Goal: Information Seeking & Learning: Learn about a topic

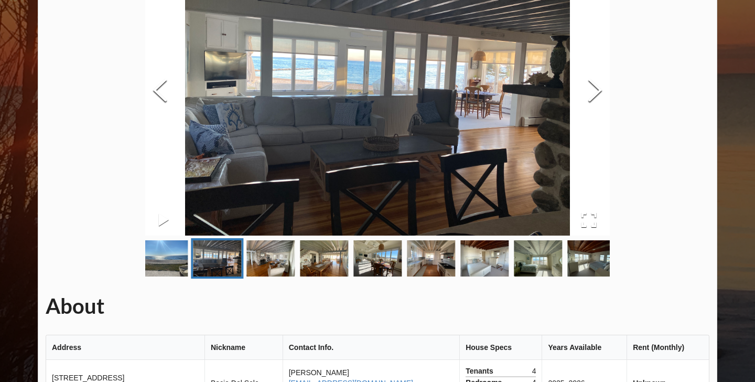
scroll to position [77, 0]
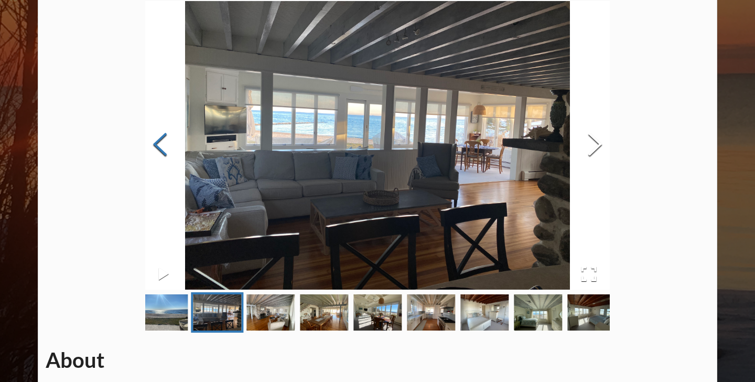
click at [158, 141] on button "Previous Slide" at bounding box center [159, 145] width 29 height 95
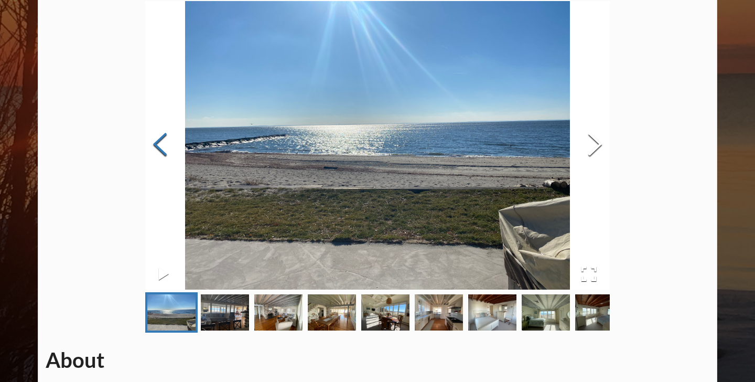
click at [158, 141] on button "Previous Slide" at bounding box center [159, 145] width 29 height 95
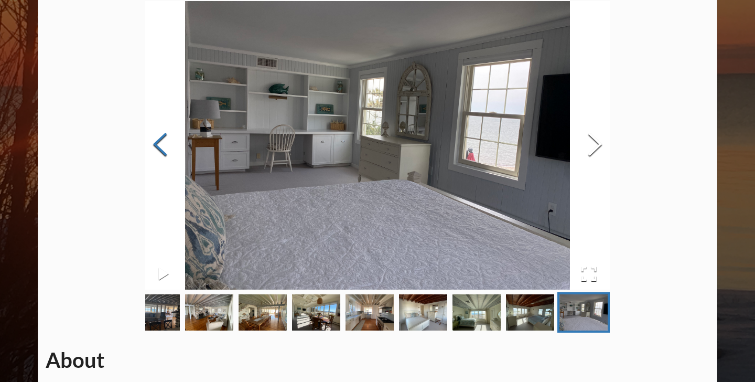
click at [158, 141] on button "Previous Slide" at bounding box center [159, 145] width 29 height 95
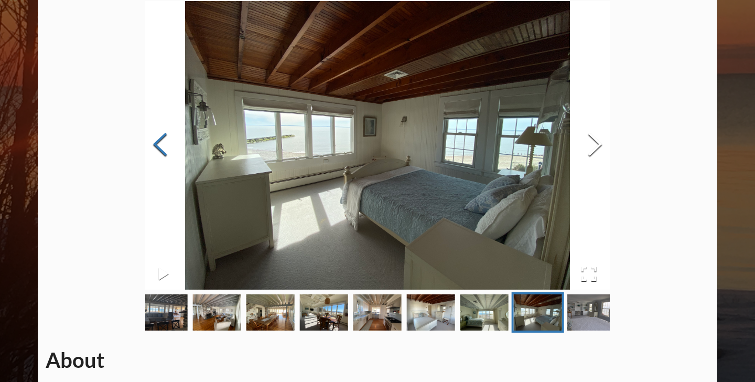
click at [158, 141] on button "Previous Slide" at bounding box center [159, 145] width 29 height 95
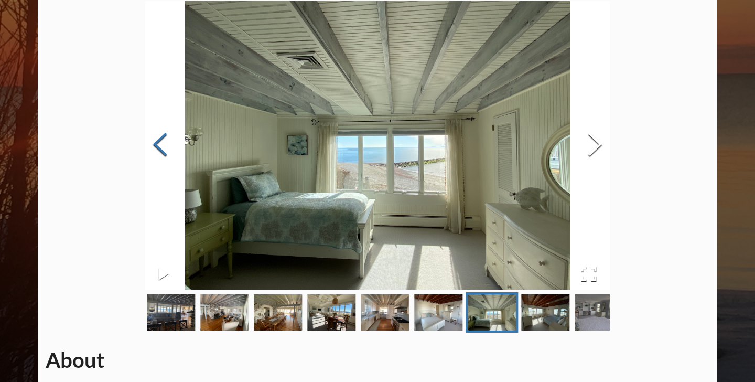
click at [158, 141] on button "Previous Slide" at bounding box center [159, 145] width 29 height 95
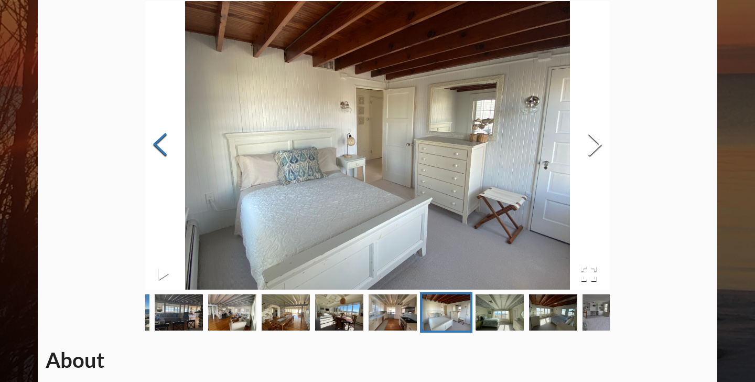
click at [158, 141] on button "Previous Slide" at bounding box center [159, 145] width 29 height 95
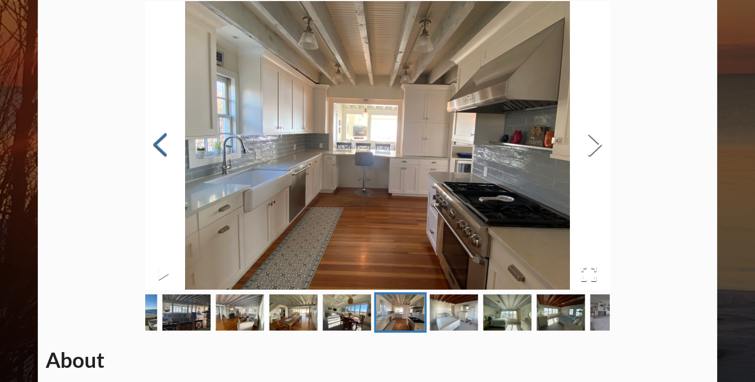
click at [158, 141] on button "Previous Slide" at bounding box center [159, 145] width 29 height 95
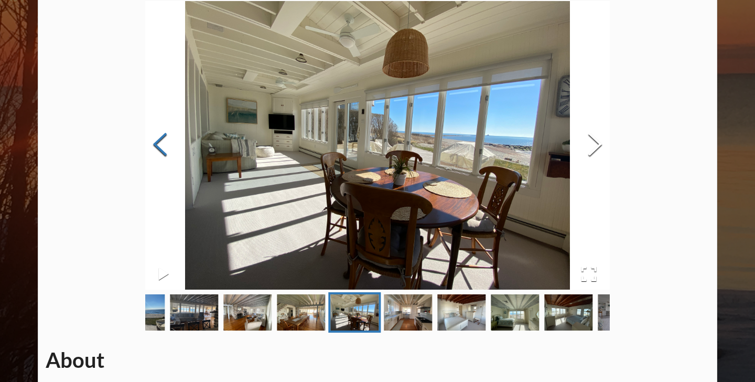
click at [158, 141] on button "Previous Slide" at bounding box center [159, 145] width 29 height 95
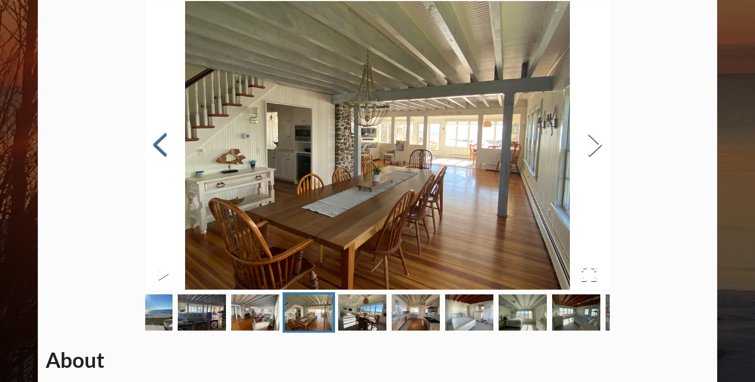
click at [158, 141] on button "Previous Slide" at bounding box center [159, 145] width 29 height 95
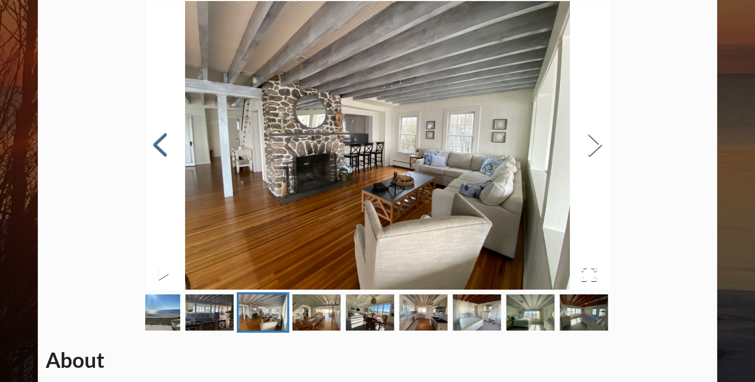
click at [158, 141] on button "Previous Slide" at bounding box center [159, 145] width 29 height 95
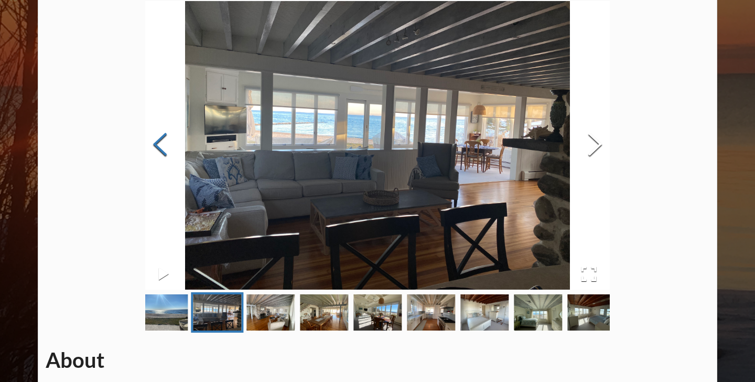
click at [158, 141] on button "Previous Slide" at bounding box center [159, 145] width 29 height 95
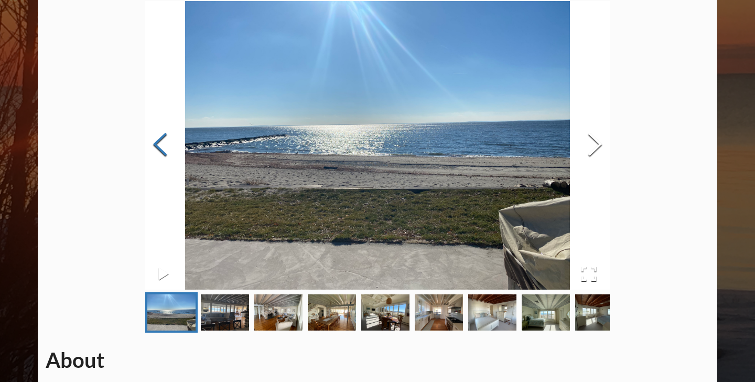
click at [158, 141] on button "Previous Slide" at bounding box center [159, 145] width 29 height 95
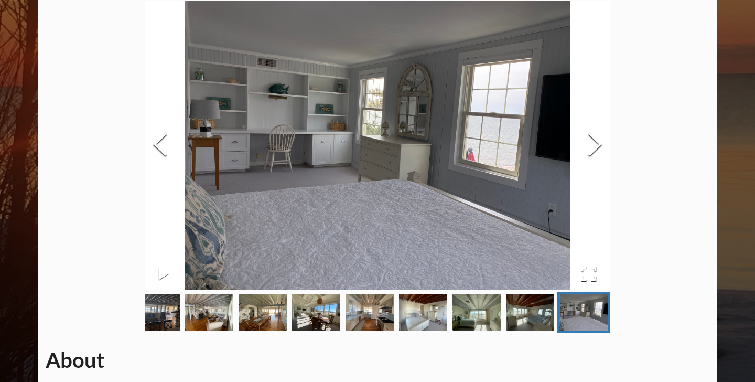
scroll to position [0, 0]
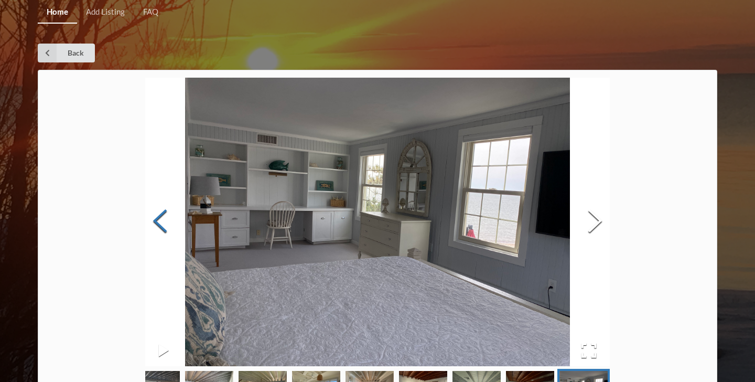
click at [157, 221] on button "Previous Slide" at bounding box center [159, 222] width 29 height 95
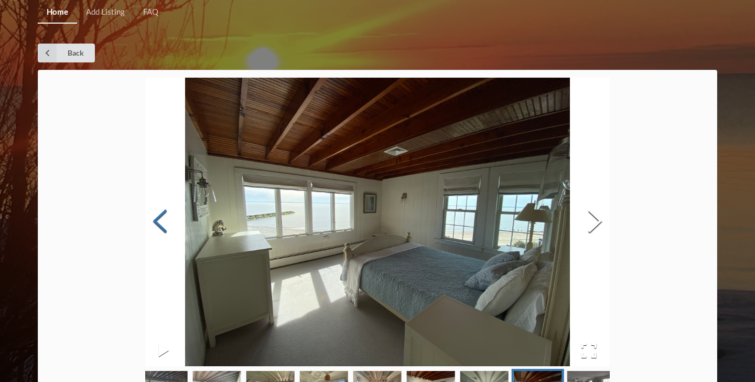
click at [157, 221] on button "Previous Slide" at bounding box center [159, 222] width 29 height 95
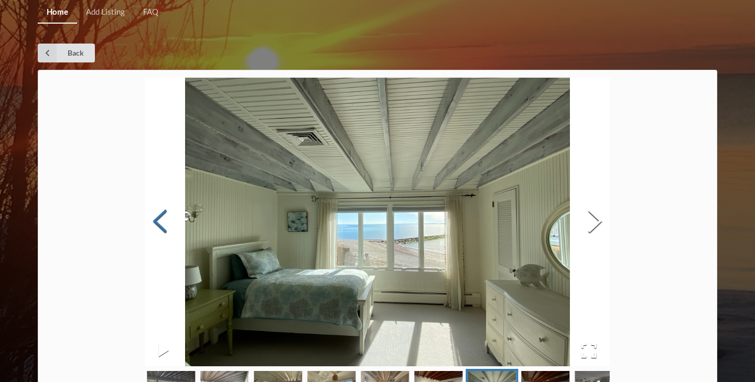
click at [157, 221] on button "Previous Slide" at bounding box center [159, 222] width 29 height 95
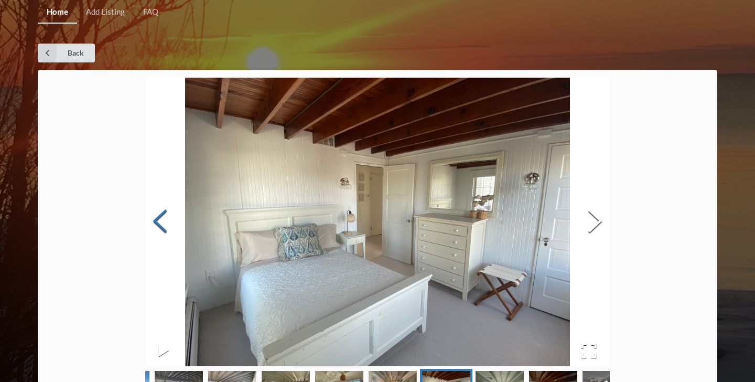
click at [157, 221] on button "Previous Slide" at bounding box center [159, 222] width 29 height 95
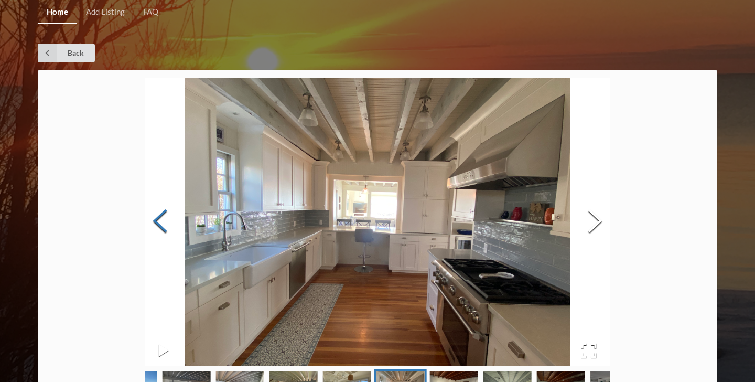
click at [157, 221] on button "Previous Slide" at bounding box center [159, 222] width 29 height 95
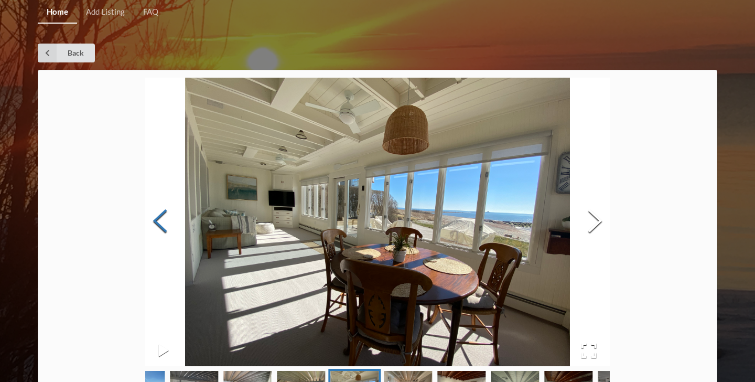
click at [157, 221] on button "Previous Slide" at bounding box center [159, 222] width 29 height 95
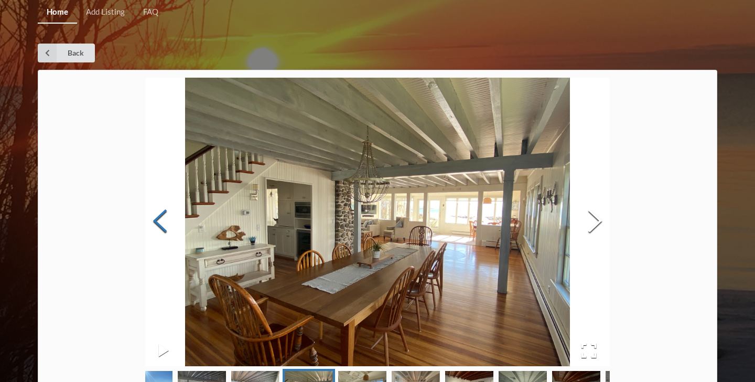
click at [157, 221] on button "Previous Slide" at bounding box center [159, 222] width 29 height 95
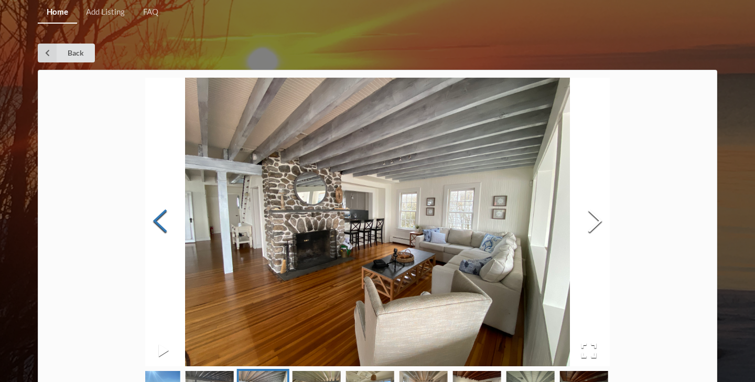
click at [157, 221] on button "Previous Slide" at bounding box center [159, 222] width 29 height 95
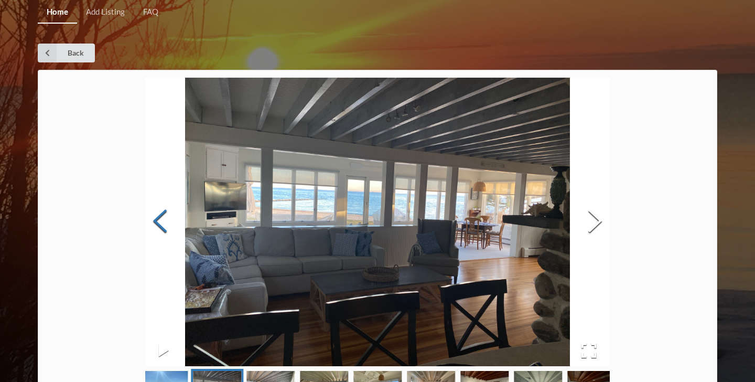
click at [157, 221] on button "Previous Slide" at bounding box center [159, 222] width 29 height 95
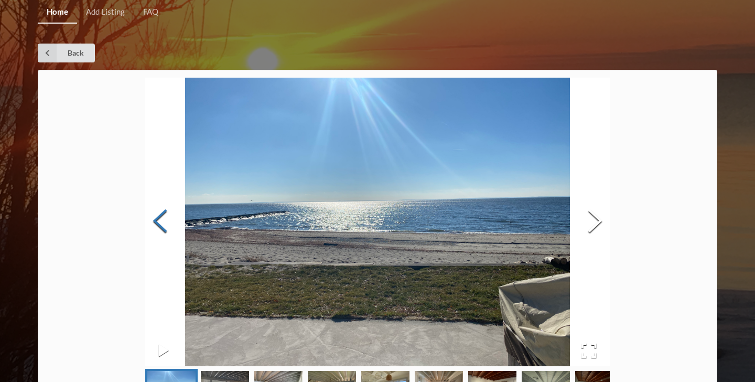
click at [157, 221] on button "Previous Slide" at bounding box center [159, 222] width 29 height 95
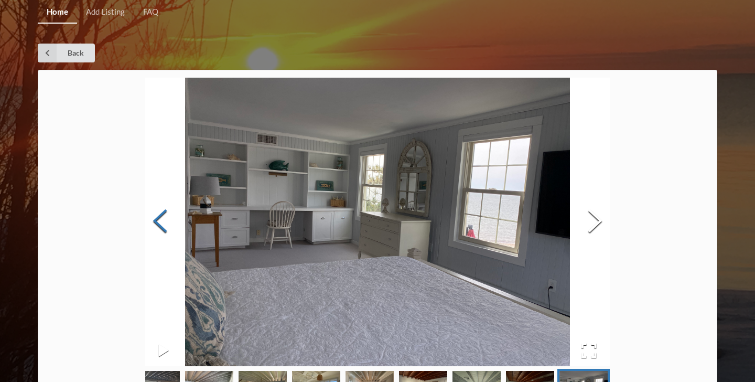
click at [157, 221] on button "Previous Slide" at bounding box center [159, 222] width 29 height 95
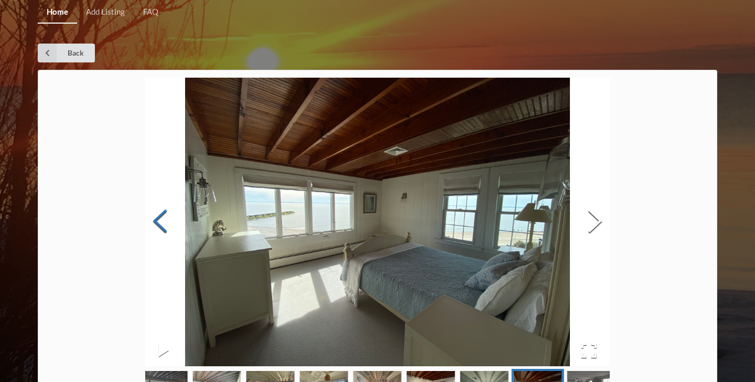
click at [157, 221] on button "Previous Slide" at bounding box center [159, 222] width 29 height 95
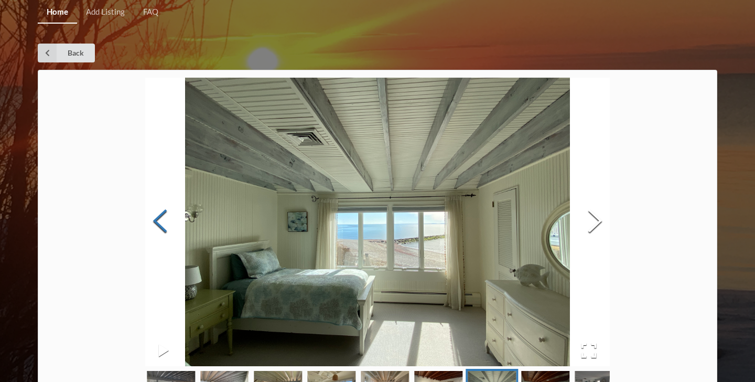
click at [157, 221] on button "Previous Slide" at bounding box center [159, 222] width 29 height 95
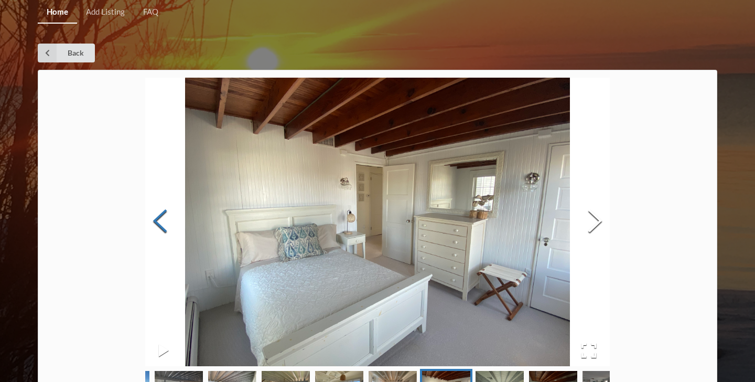
click at [157, 221] on button "Previous Slide" at bounding box center [159, 222] width 29 height 95
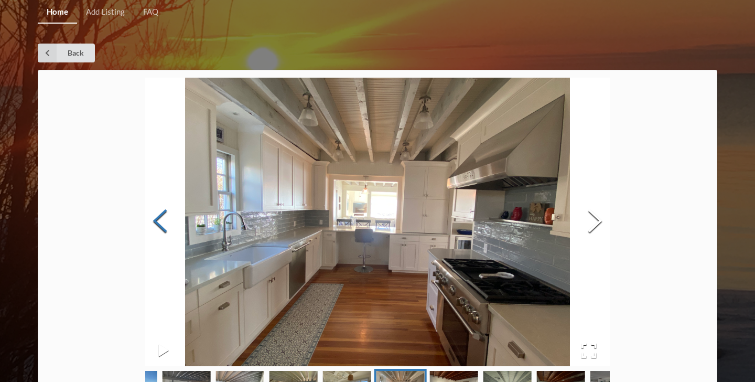
click at [156, 220] on button "Previous Slide" at bounding box center [159, 222] width 29 height 95
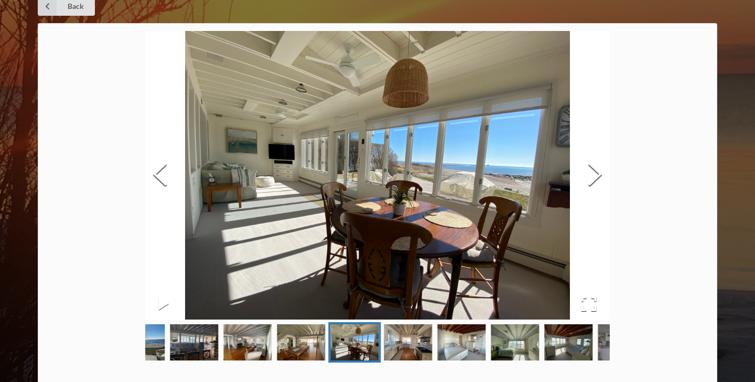
scroll to position [121, 0]
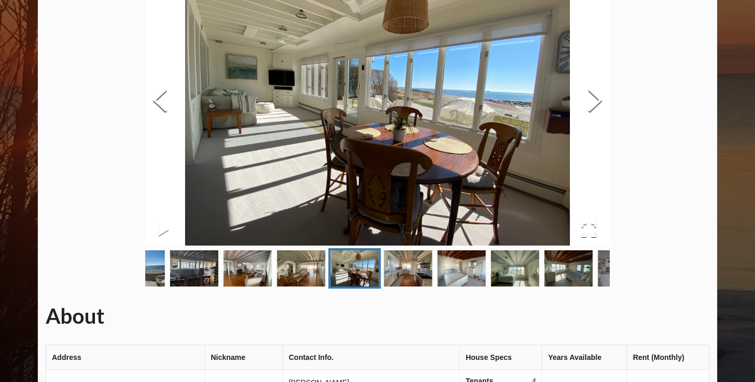
click at [605, 266] on img "Go to Slide 10" at bounding box center [622, 268] width 48 height 36
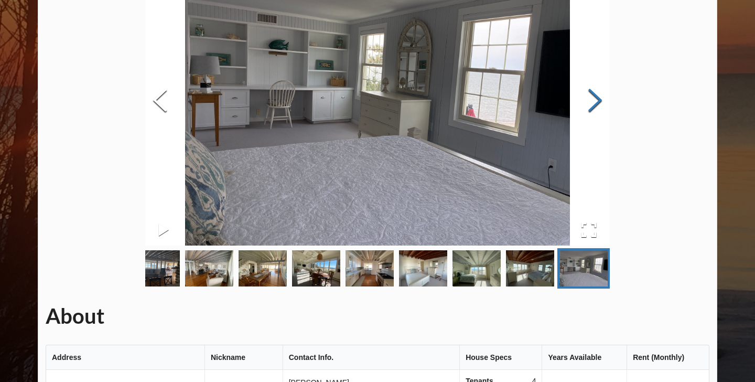
click at [602, 99] on button "Next Slide" at bounding box center [595, 101] width 29 height 95
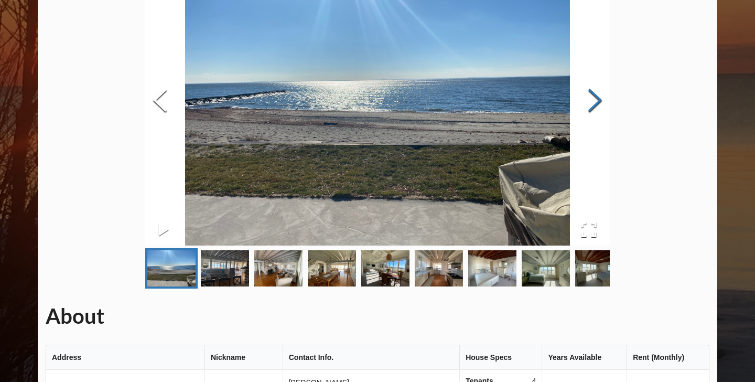
click at [602, 99] on button "Next Slide" at bounding box center [595, 101] width 29 height 95
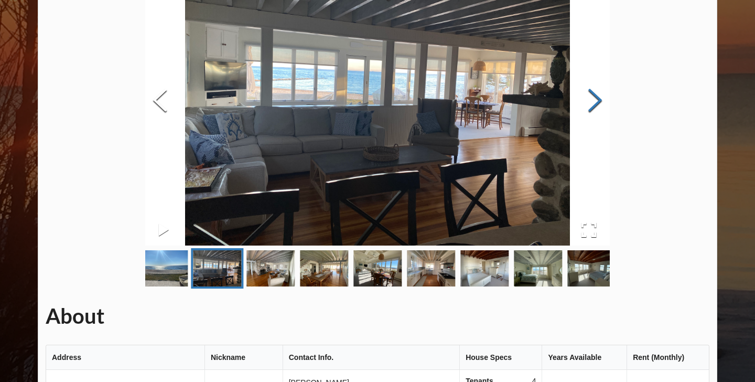
click at [602, 99] on button "Next Slide" at bounding box center [595, 101] width 29 height 95
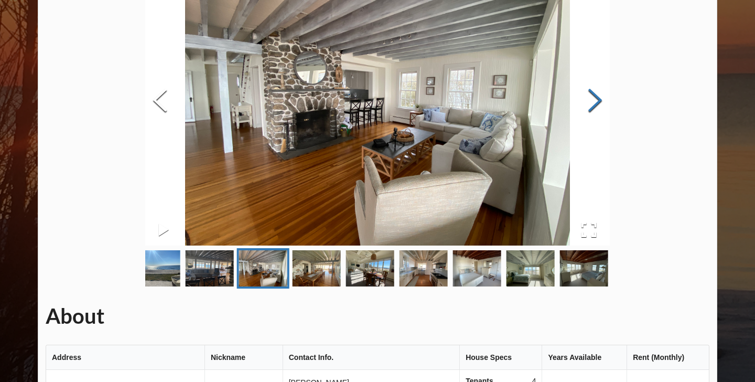
click at [602, 99] on button "Next Slide" at bounding box center [595, 101] width 29 height 95
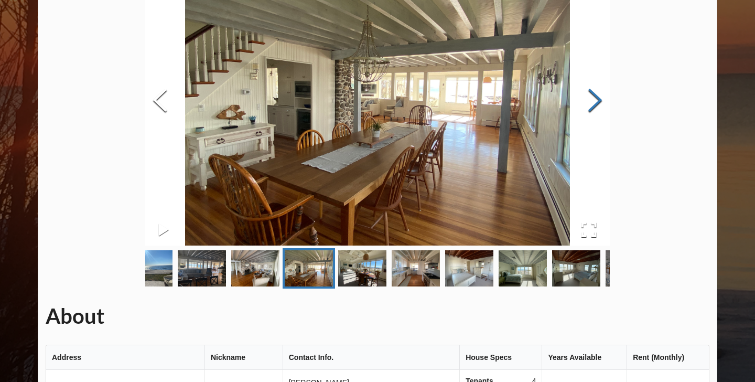
click at [602, 99] on button "Next Slide" at bounding box center [595, 101] width 29 height 95
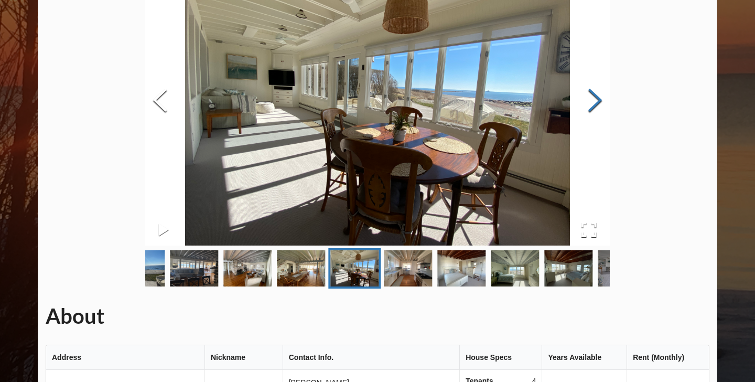
click at [602, 99] on button "Next Slide" at bounding box center [595, 101] width 29 height 95
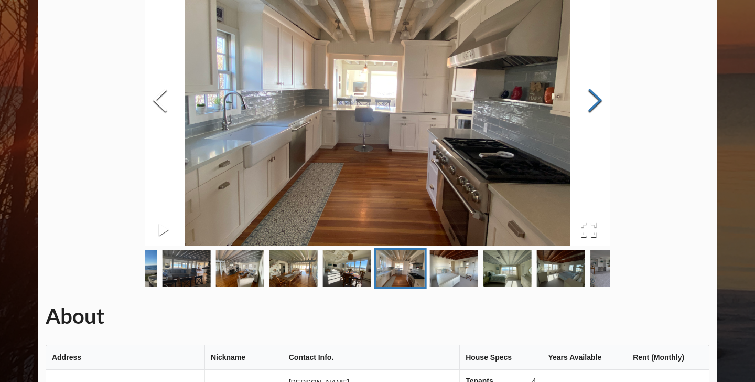
click at [602, 99] on button "Next Slide" at bounding box center [595, 101] width 29 height 95
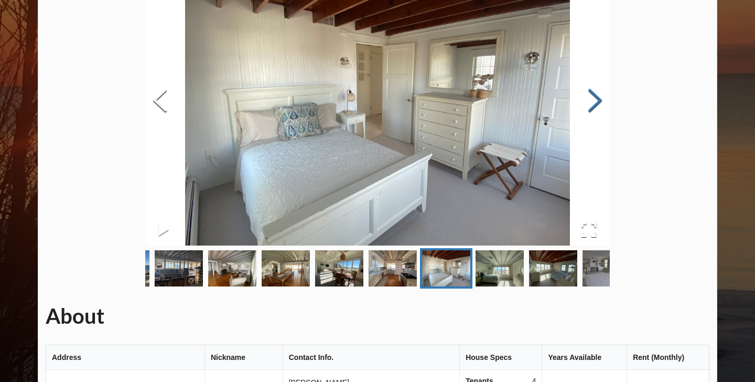
click at [602, 99] on button "Next Slide" at bounding box center [595, 101] width 29 height 95
